Goal: Learn about a topic

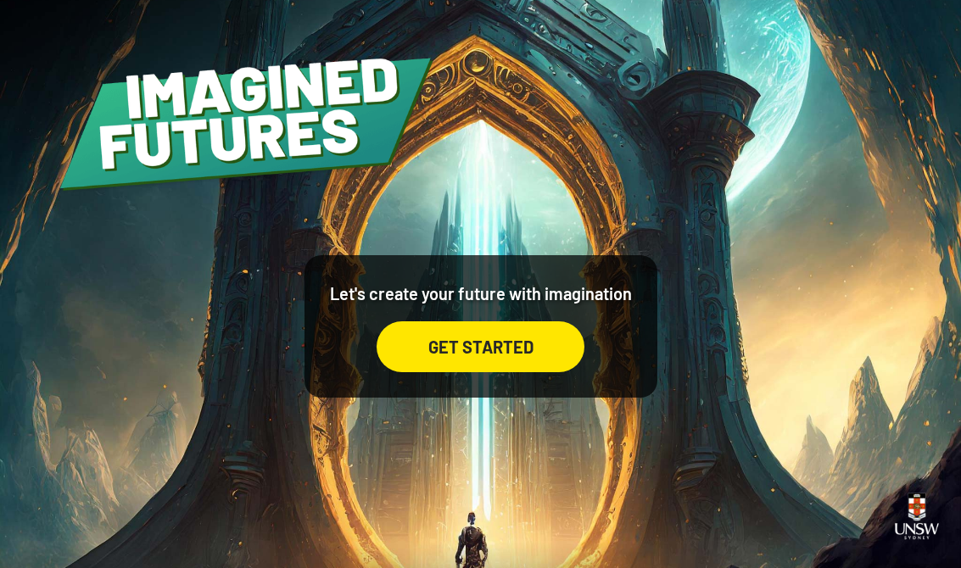
click at [500, 364] on div "GET STARTED" at bounding box center [481, 346] width 208 height 51
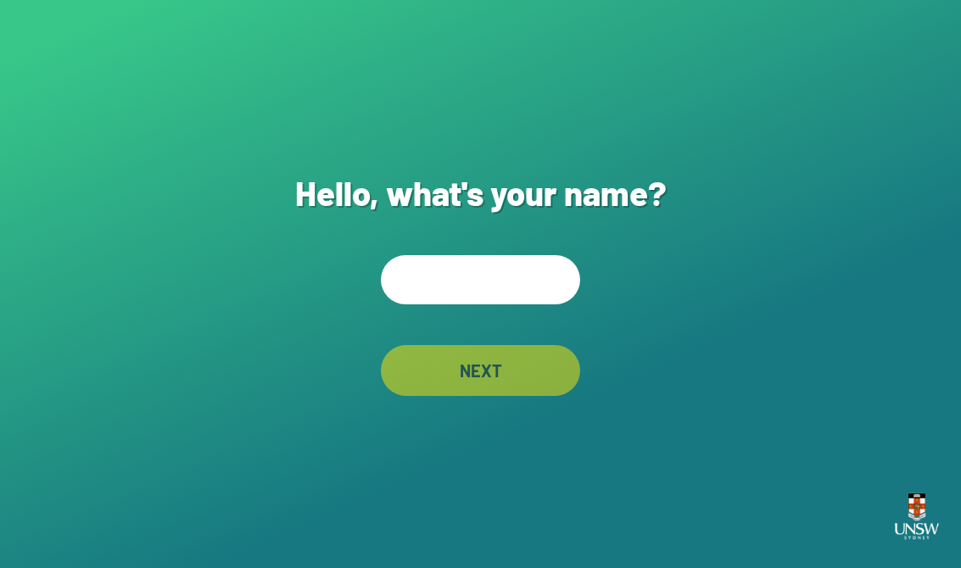
click at [451, 275] on input "text" at bounding box center [480, 279] width 199 height 49
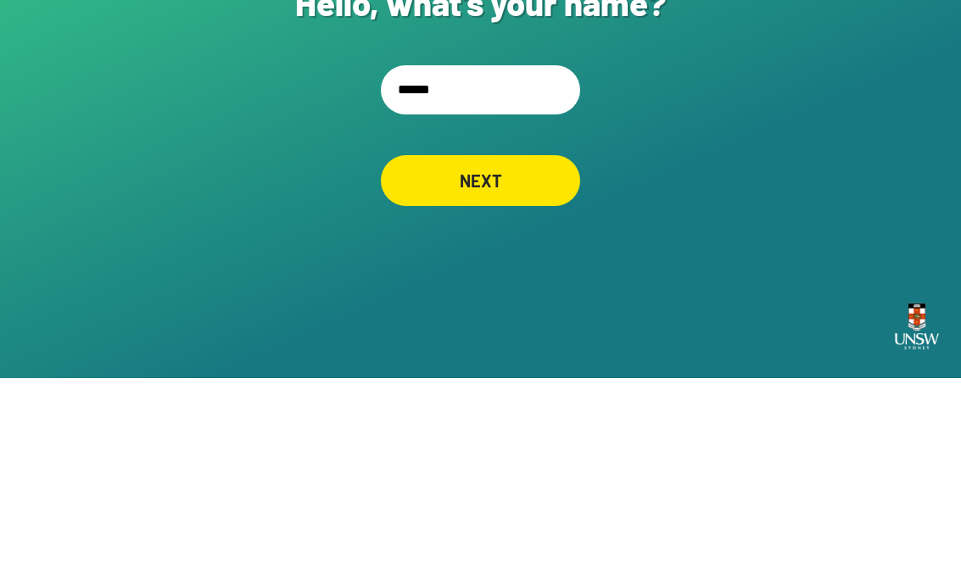
type input "*******"
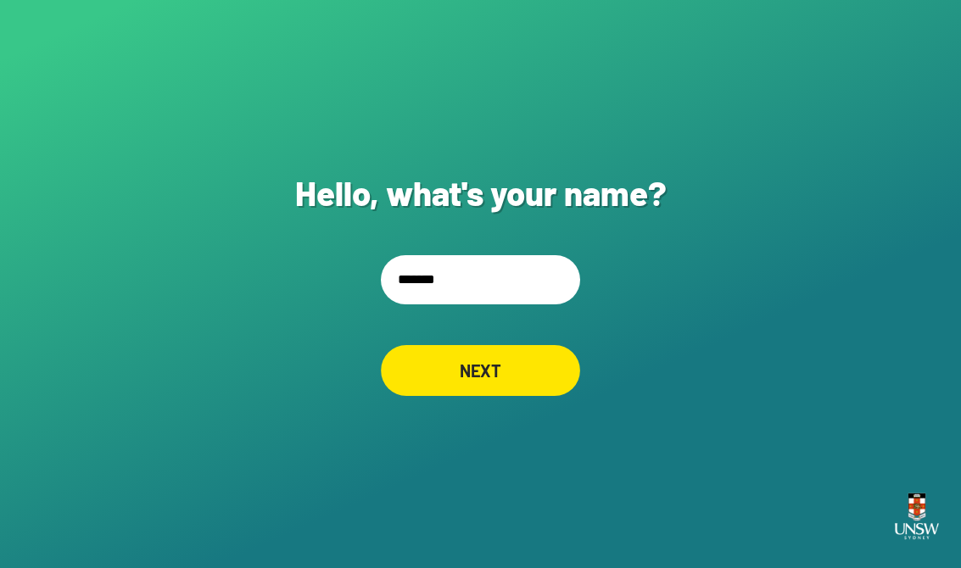
click at [508, 372] on div "NEXT" at bounding box center [480, 370] width 199 height 51
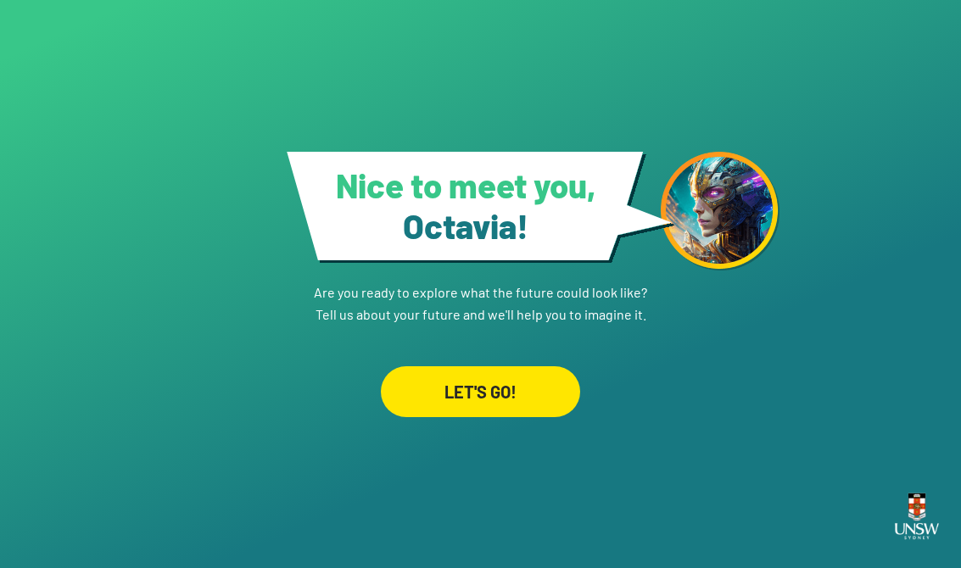
click at [444, 407] on div "LET'S GO!" at bounding box center [480, 391] width 199 height 51
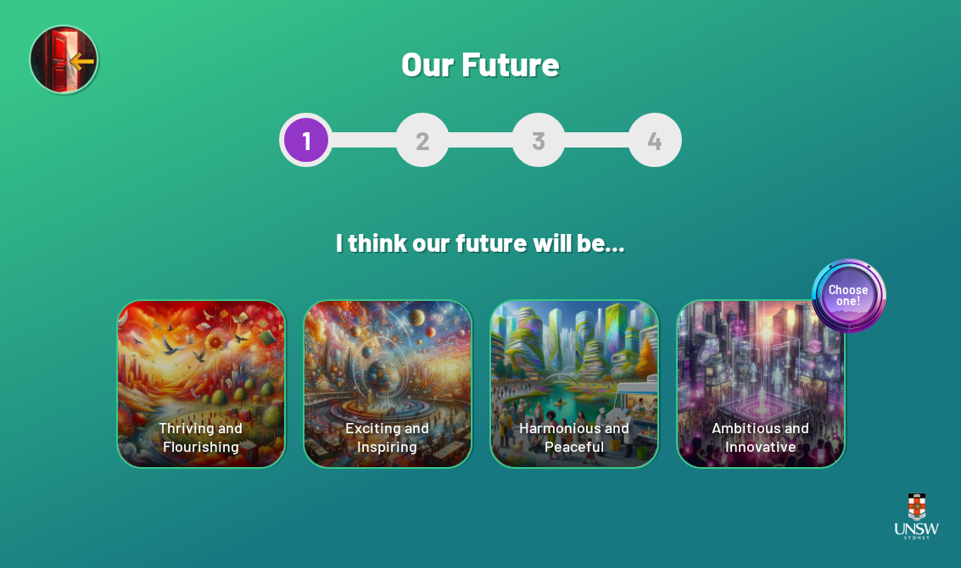
click at [599, 441] on div "Harmonious and Peaceful" at bounding box center [574, 384] width 166 height 166
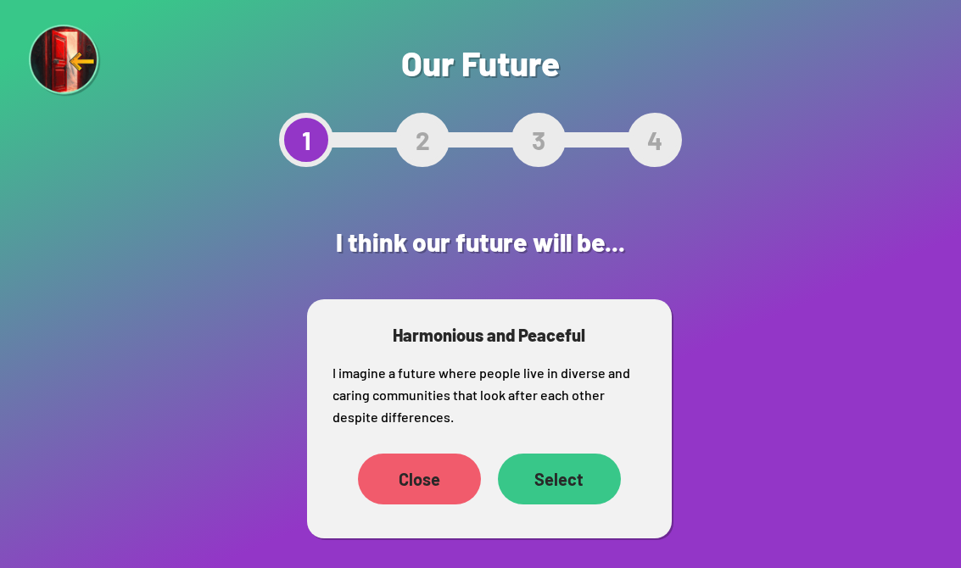
click at [572, 480] on div "Select" at bounding box center [559, 479] width 123 height 51
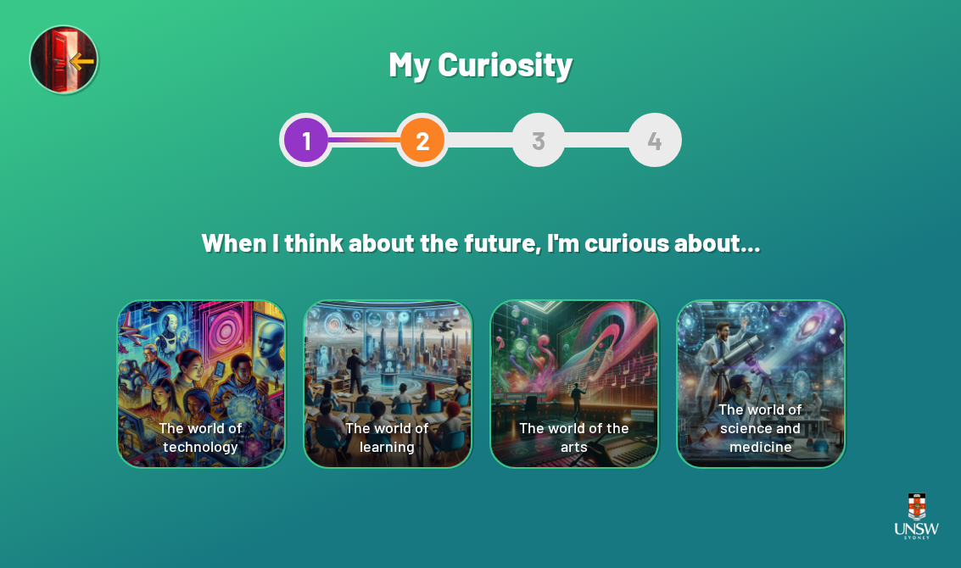
click at [392, 398] on div "The world of learning" at bounding box center [388, 384] width 166 height 166
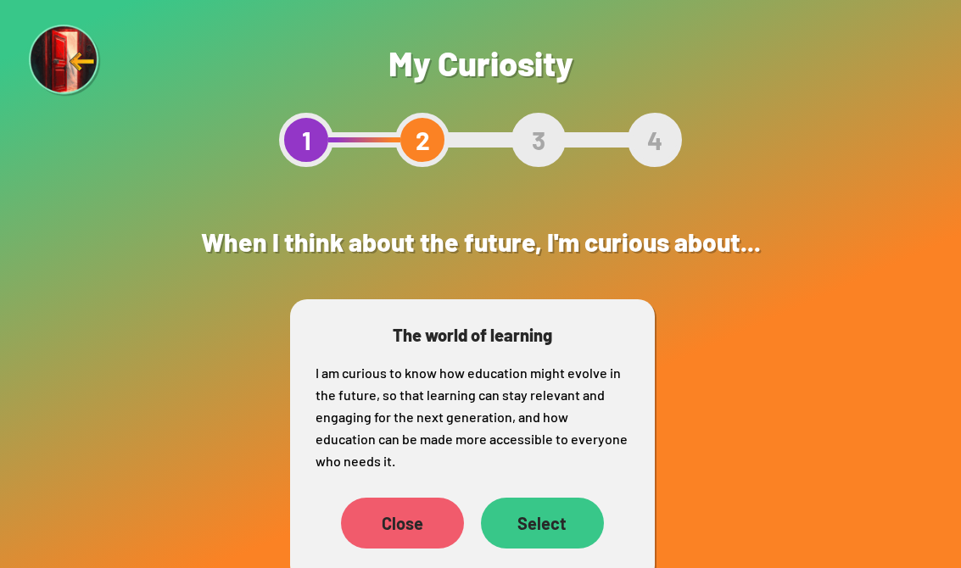
click at [539, 504] on div "Select" at bounding box center [542, 523] width 123 height 51
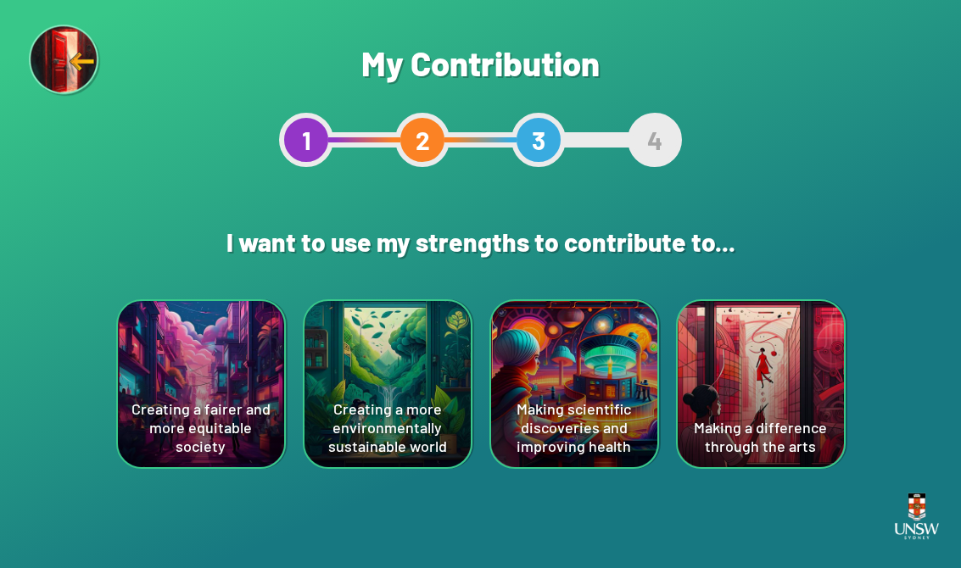
click at [383, 404] on div "Creating a more environmentally sustainable world" at bounding box center [388, 384] width 166 height 166
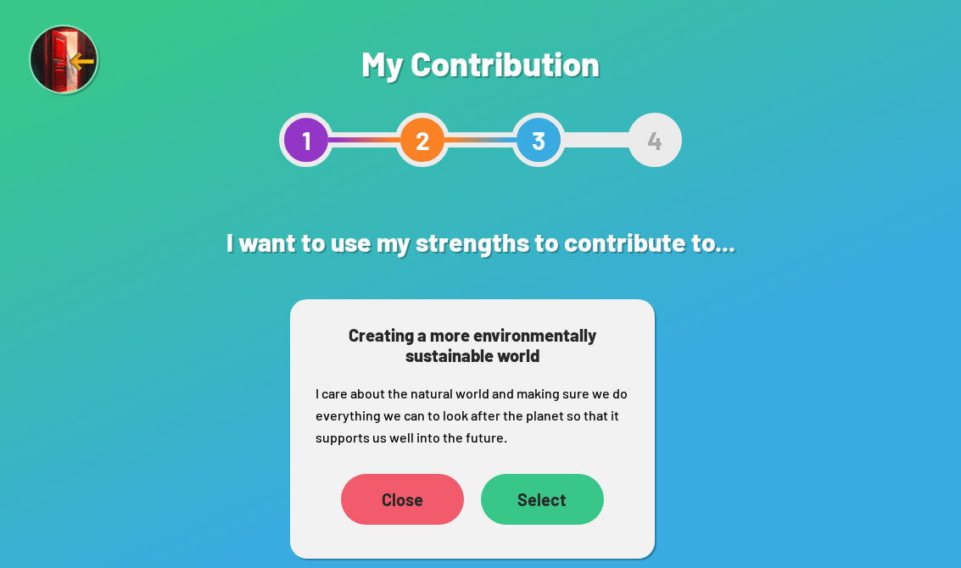
click at [544, 487] on div "Select" at bounding box center [542, 499] width 123 height 51
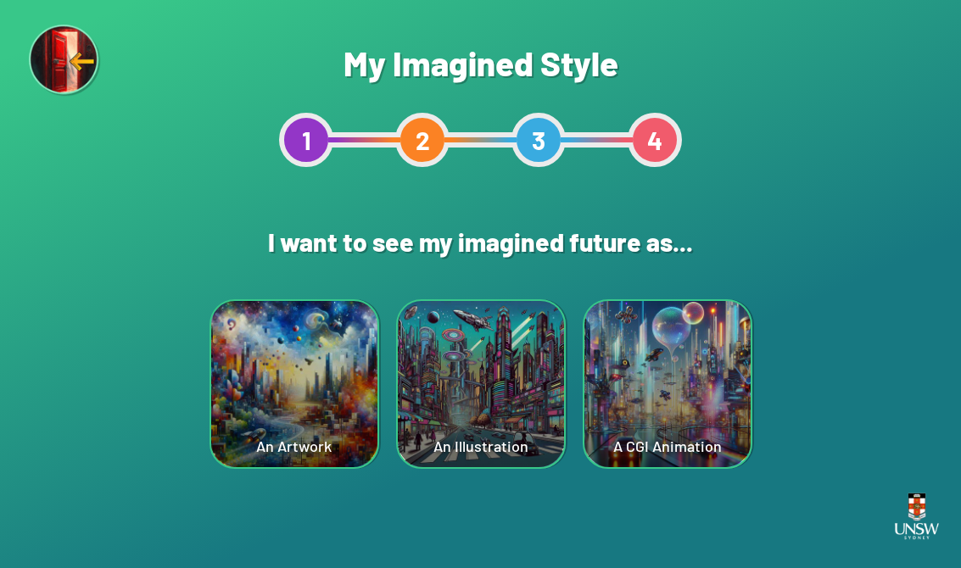
click at [282, 373] on div "An Artwork" at bounding box center [294, 384] width 166 height 166
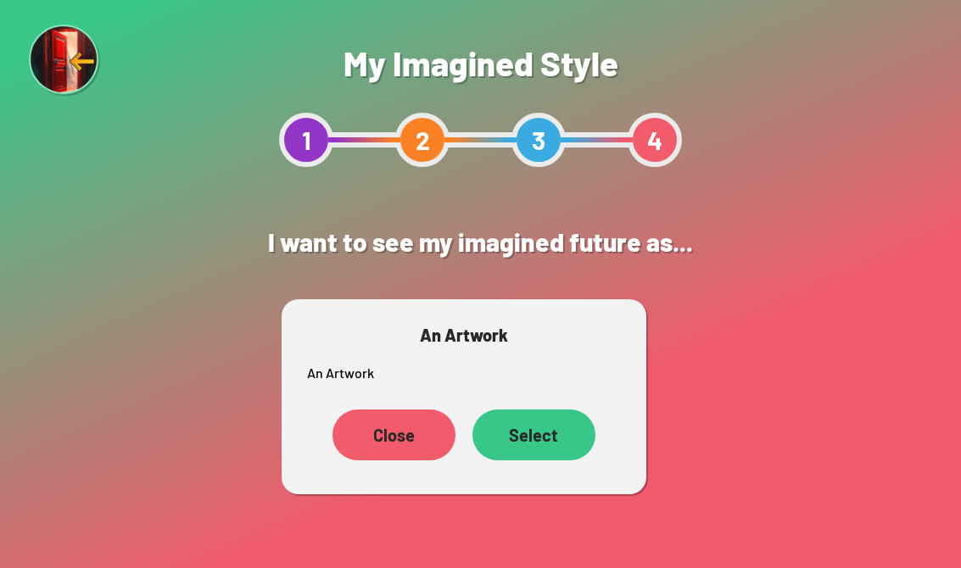
click at [533, 419] on div "Select" at bounding box center [533, 435] width 123 height 51
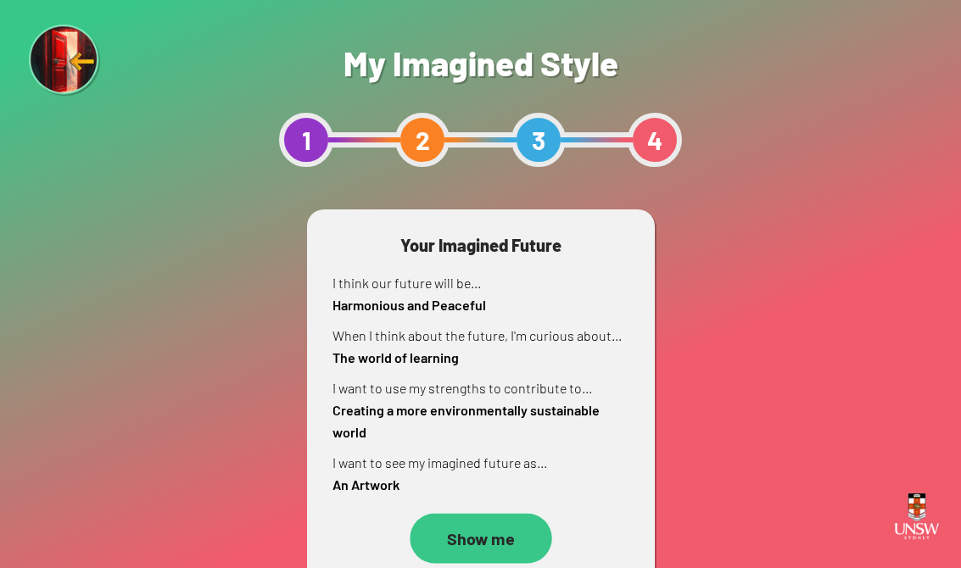
click at [450, 545] on div "Show me" at bounding box center [481, 538] width 143 height 50
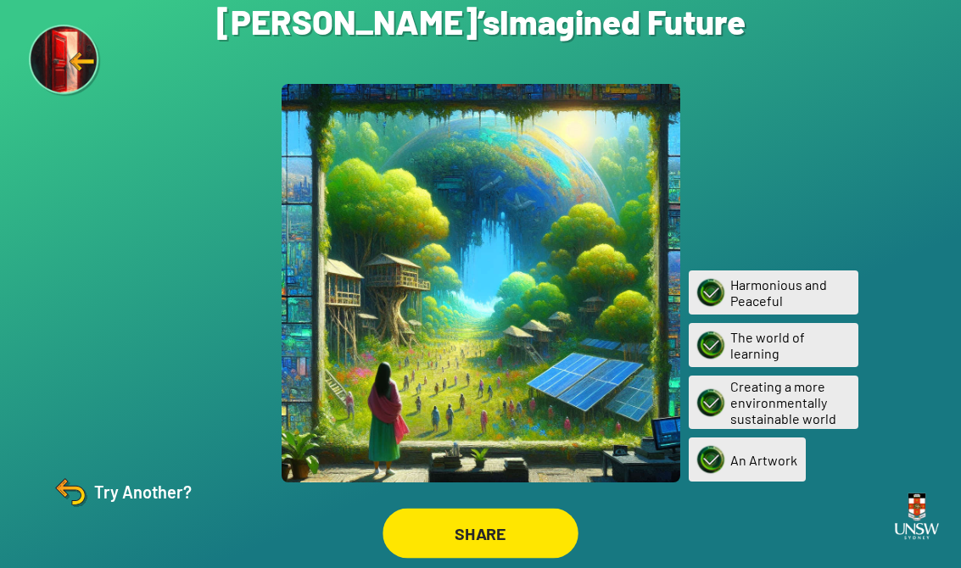
click at [454, 532] on div "SHARE" at bounding box center [481, 534] width 196 height 50
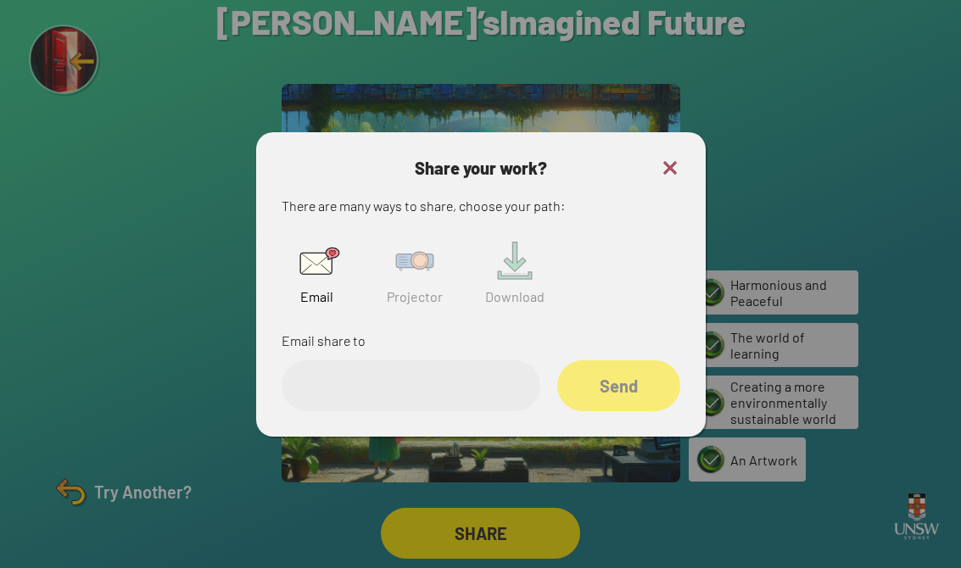
click at [416, 287] on img at bounding box center [415, 261] width 54 height 54
click at [474, 388] on input "text" at bounding box center [411, 385] width 259 height 51
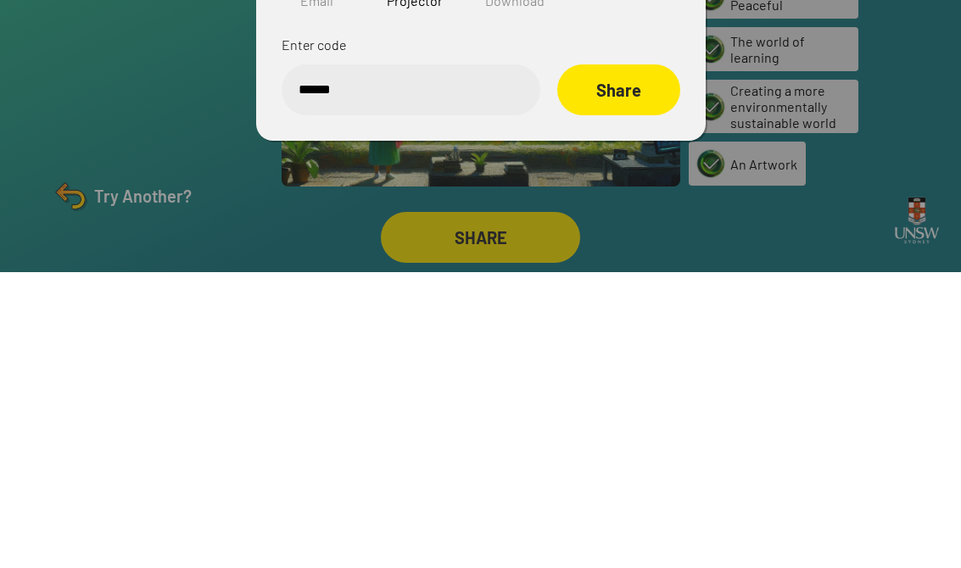
type input "******"
click at [625, 360] on div "Share" at bounding box center [618, 385] width 123 height 51
